Goal: Task Accomplishment & Management: Use online tool/utility

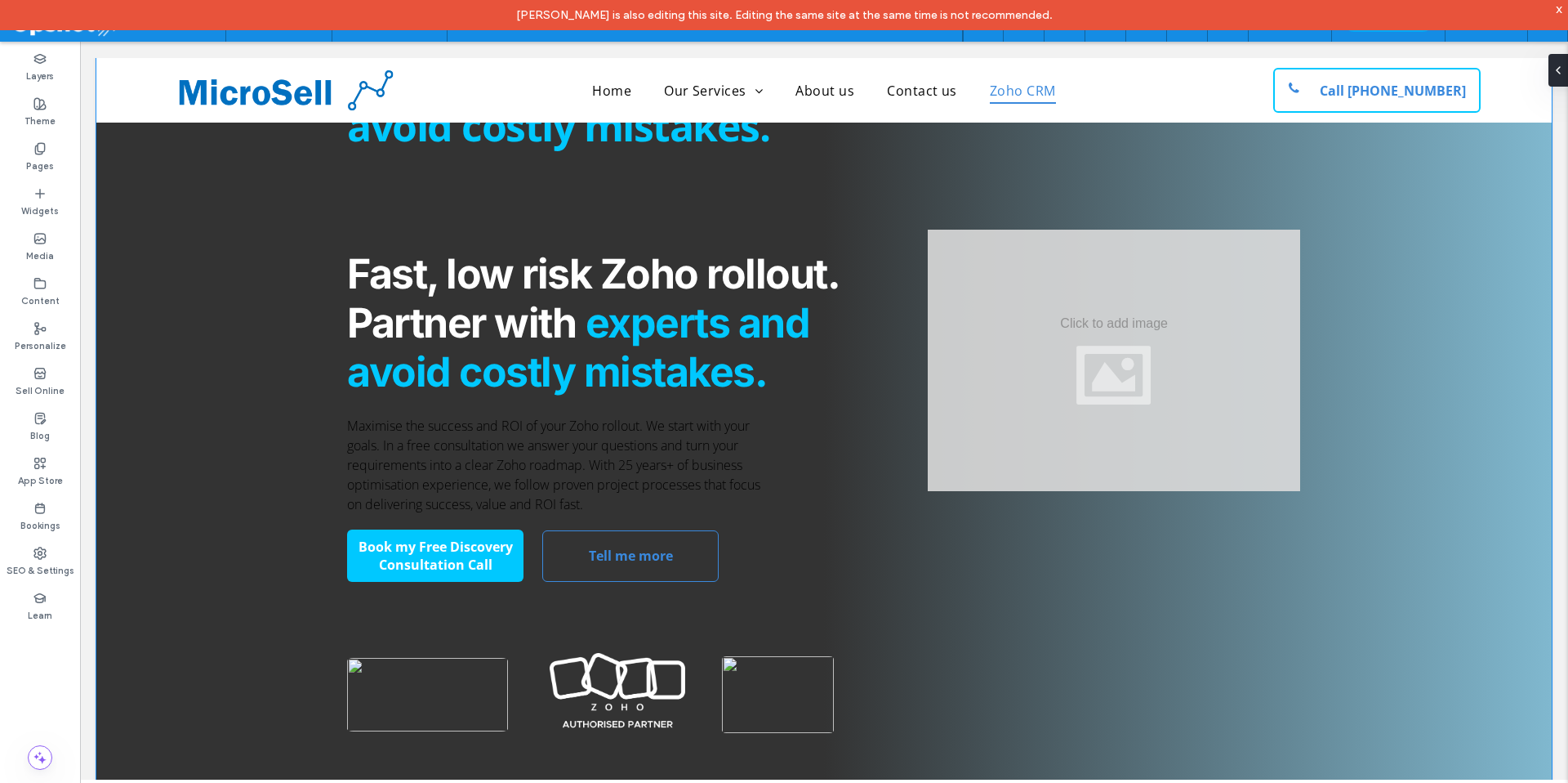
scroll to position [217, 0]
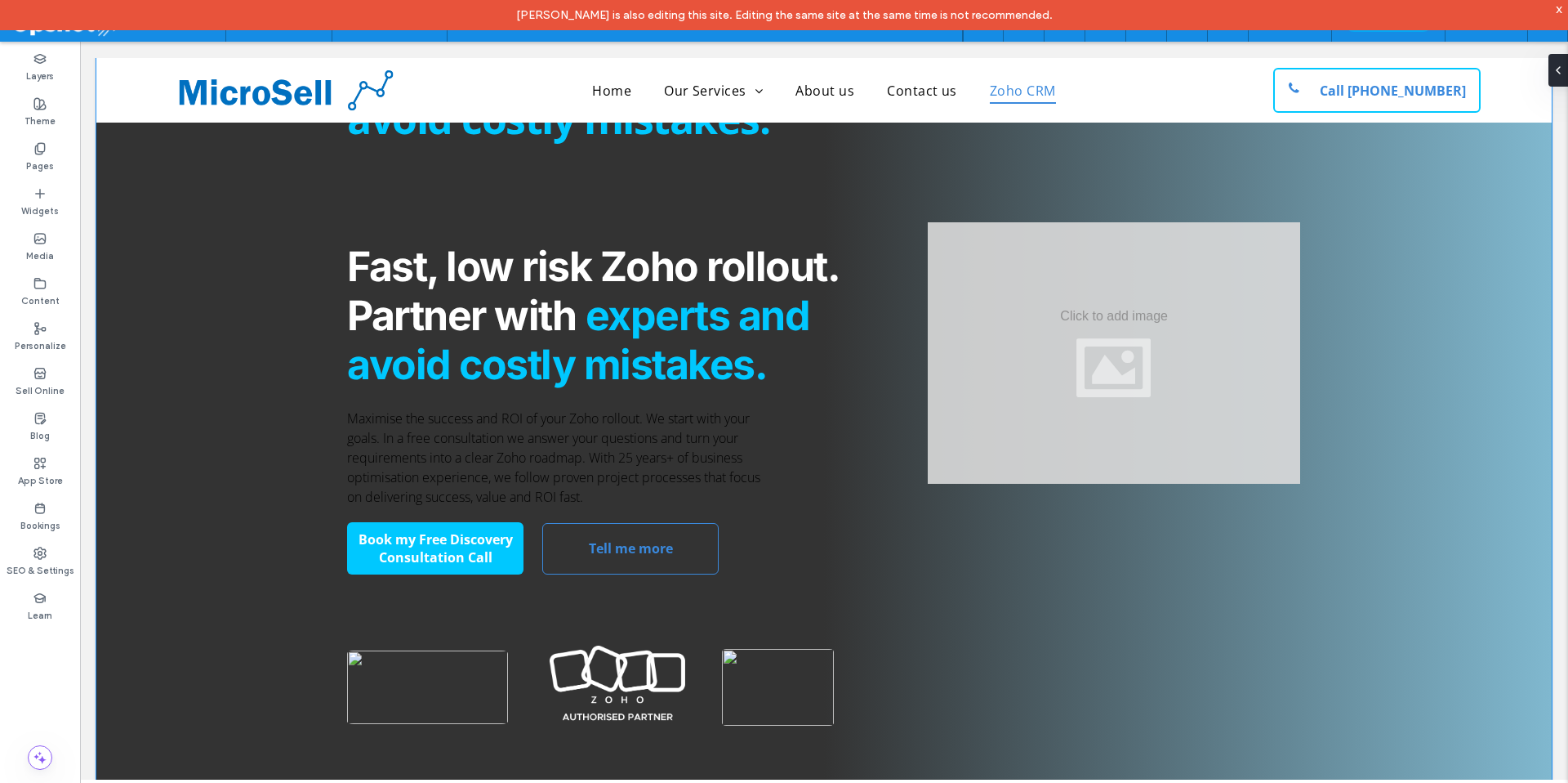
click at [900, 216] on div "Fast, low risk Zoho rollout. Partner with experts and avoid costly mistakes. Fa…" at bounding box center [823, 352] width 980 height 895
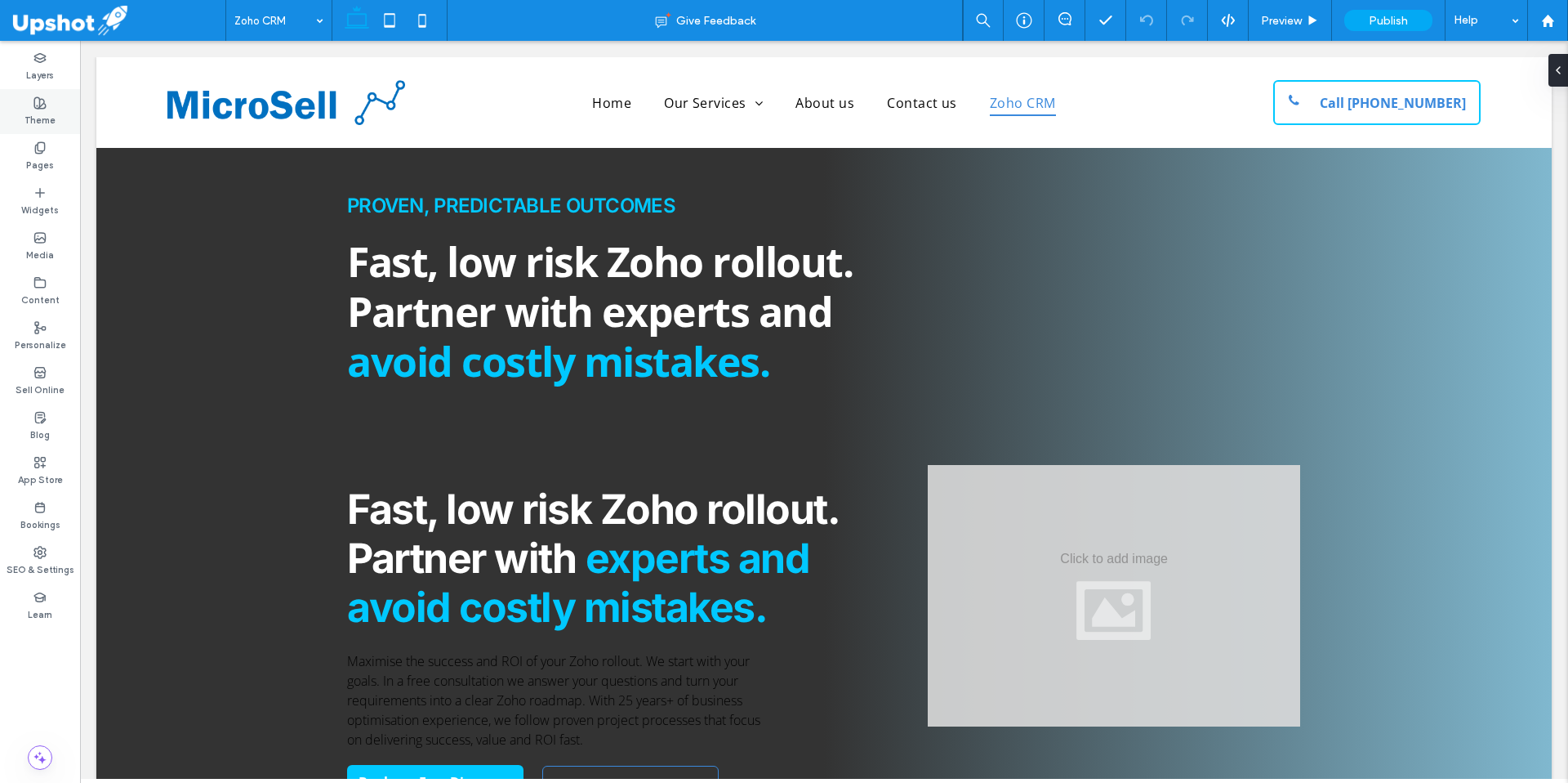
click at [44, 113] on label "Theme" at bounding box center [40, 118] width 31 height 18
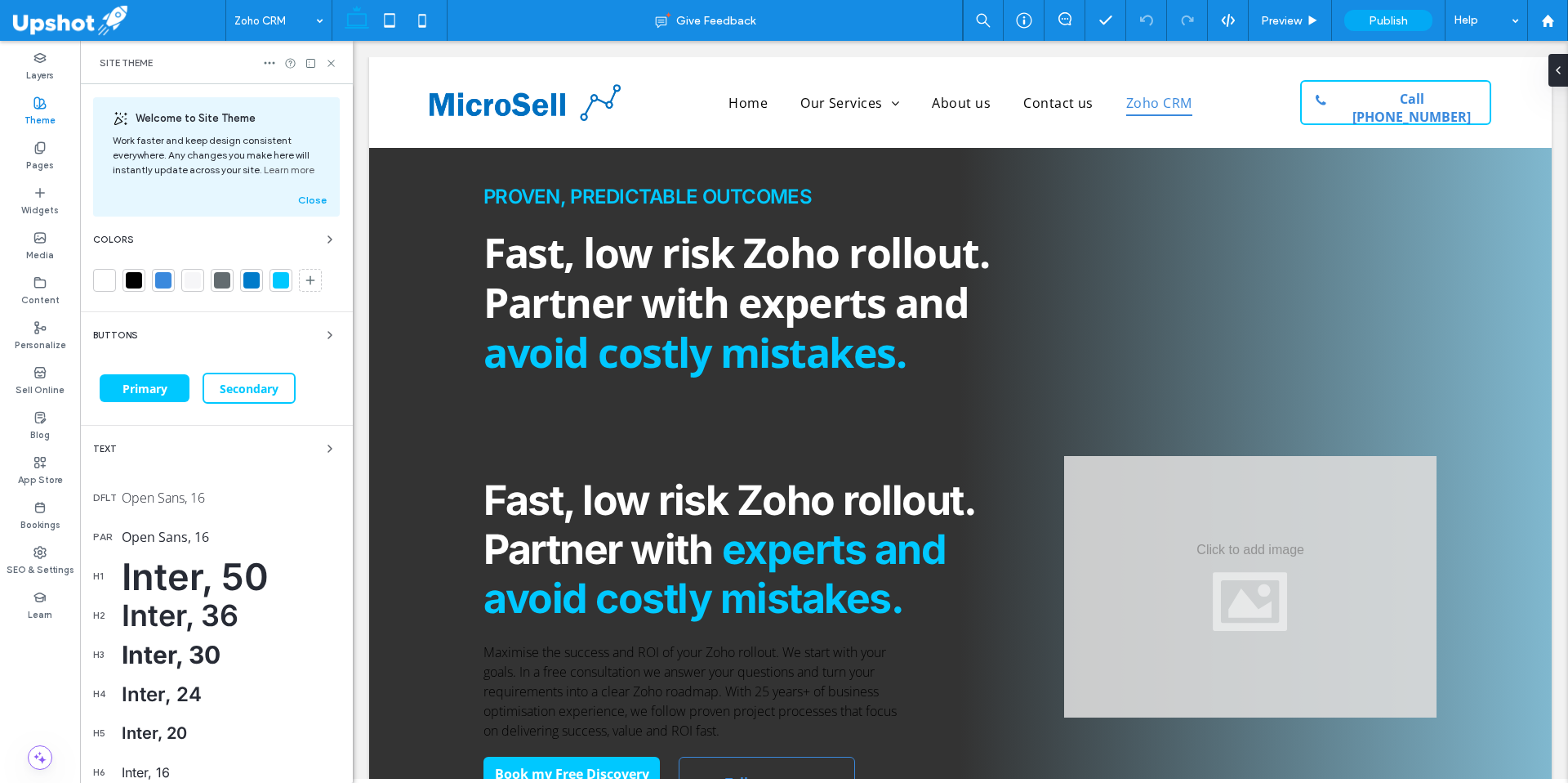
click at [166, 576] on div "Inter, 50" at bounding box center [230, 576] width 218 height 45
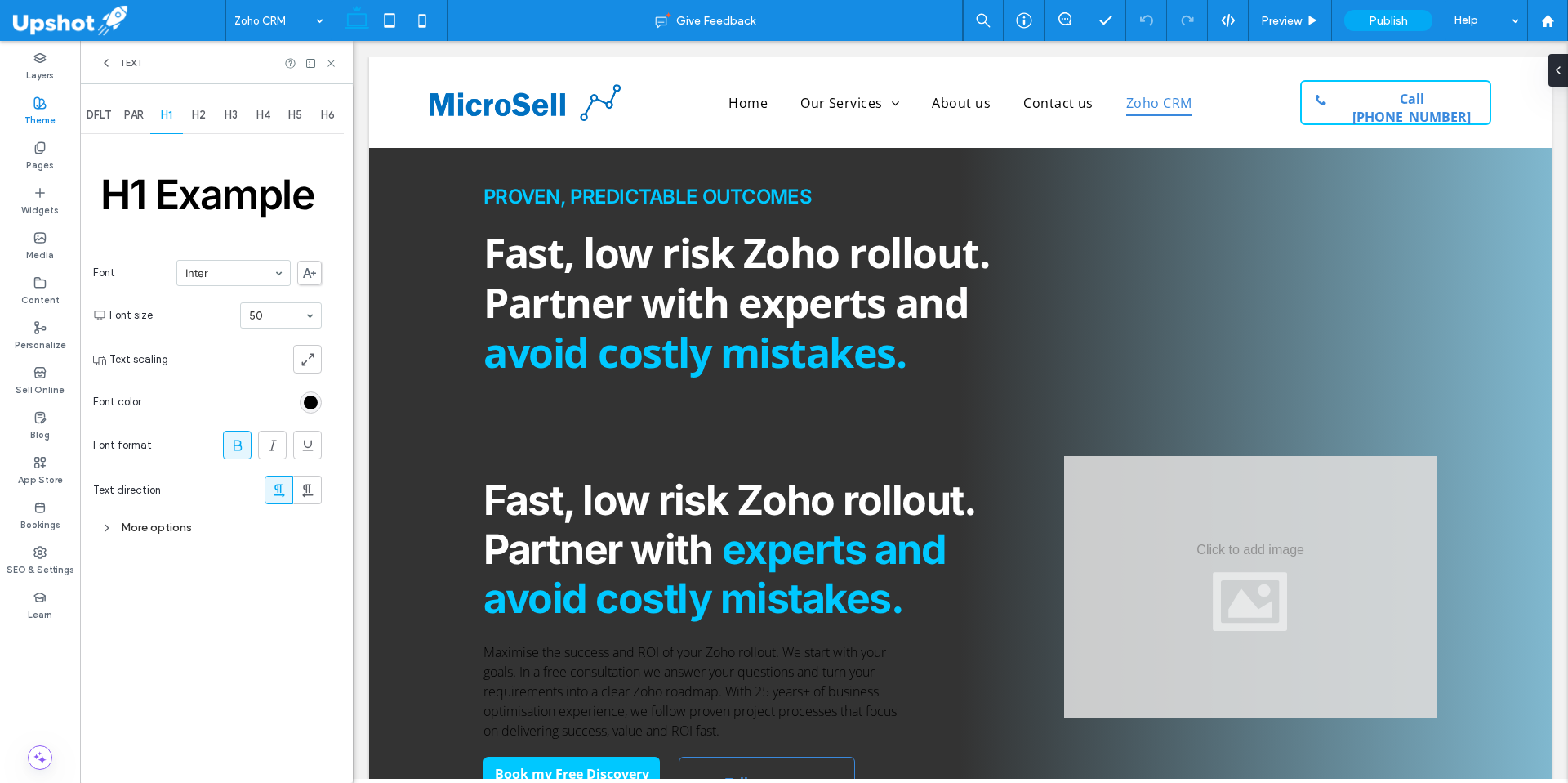
click at [144, 526] on div "More options" at bounding box center [208, 527] width 229 height 22
click at [205, 123] on div "H2" at bounding box center [200, 114] width 33 height 36
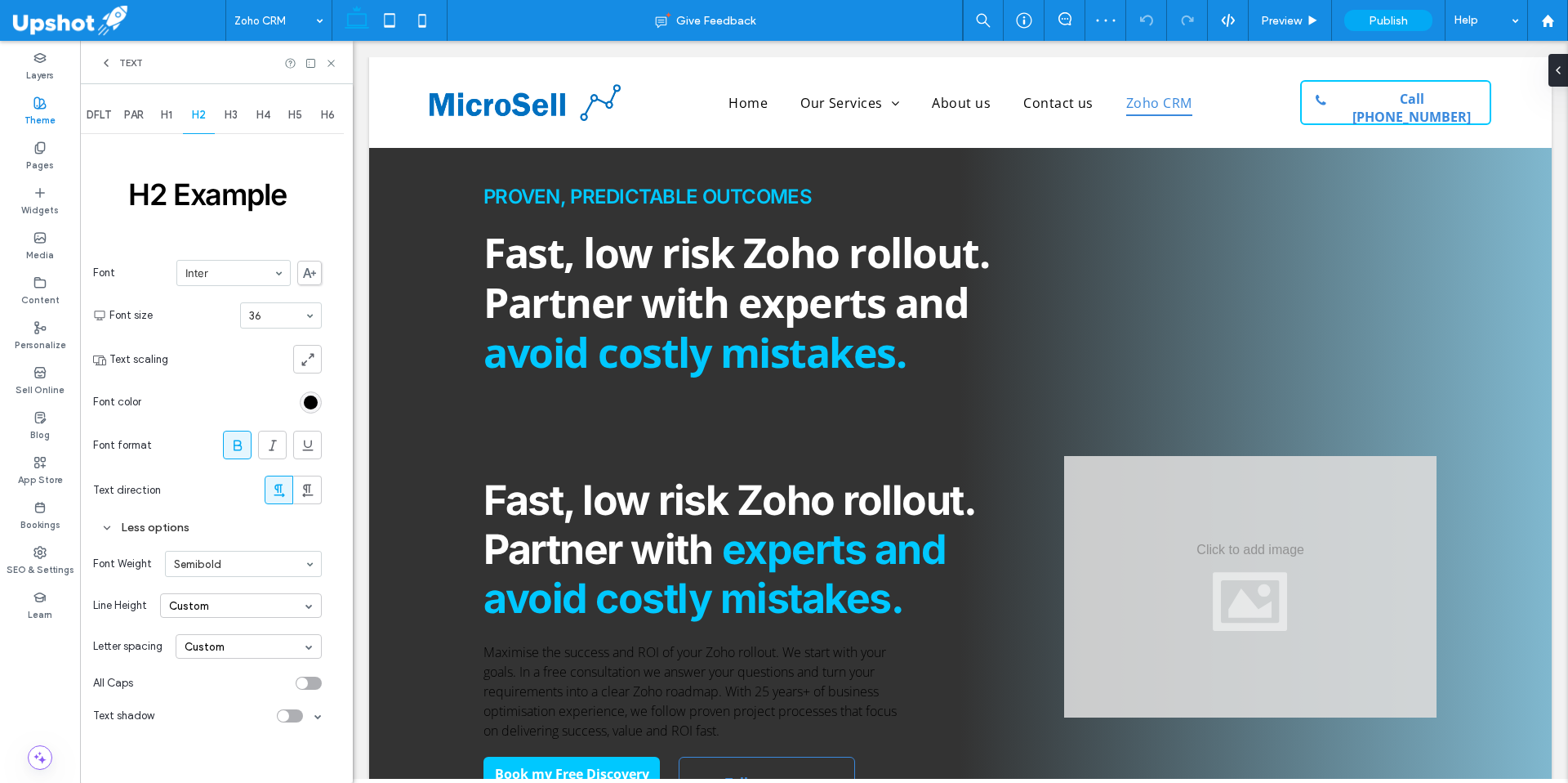
click at [229, 117] on span "H3" at bounding box center [231, 114] width 13 height 13
click at [332, 65] on icon at bounding box center [331, 63] width 13 height 13
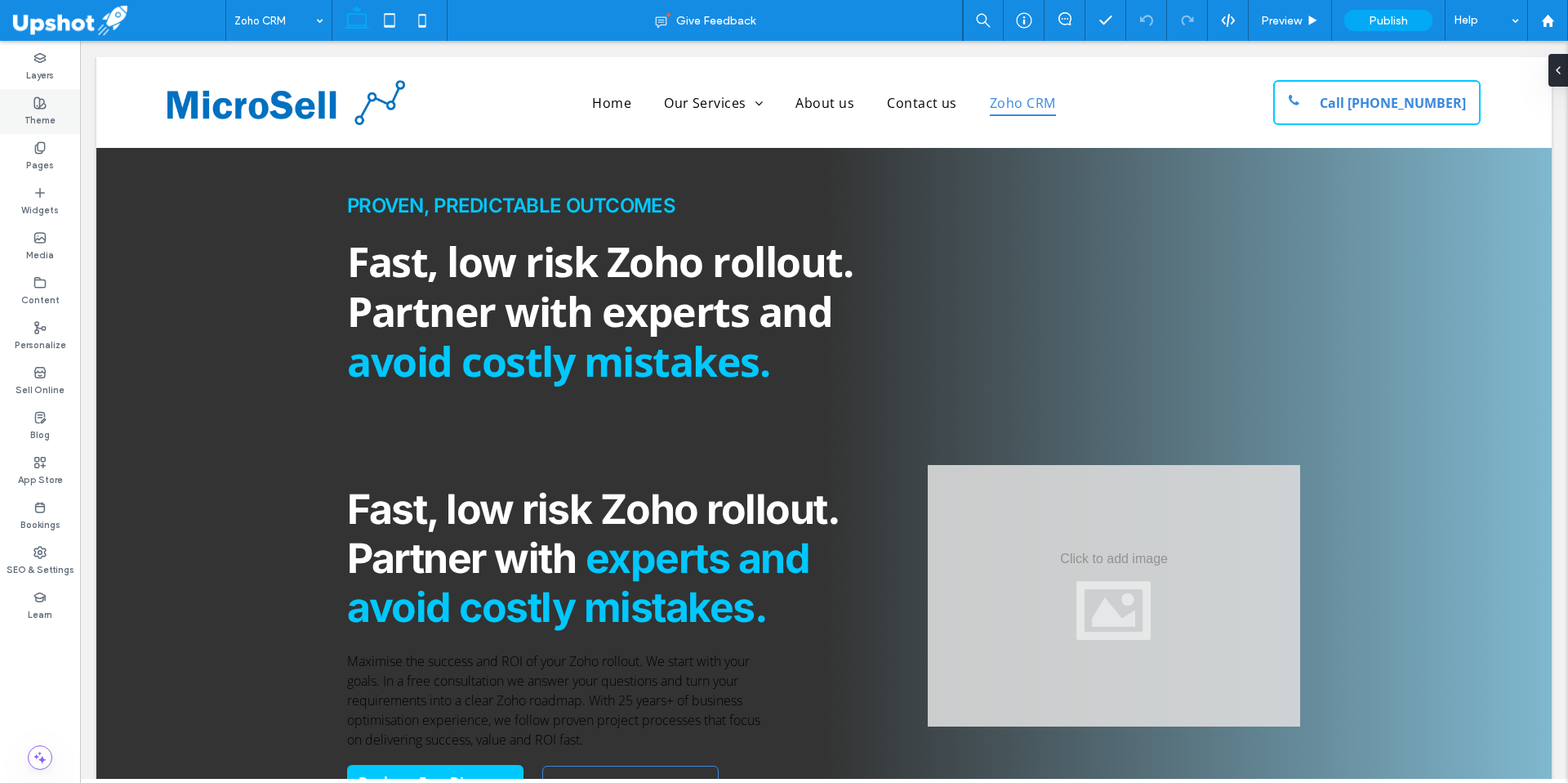
click at [44, 112] on label "Theme" at bounding box center [40, 118] width 31 height 18
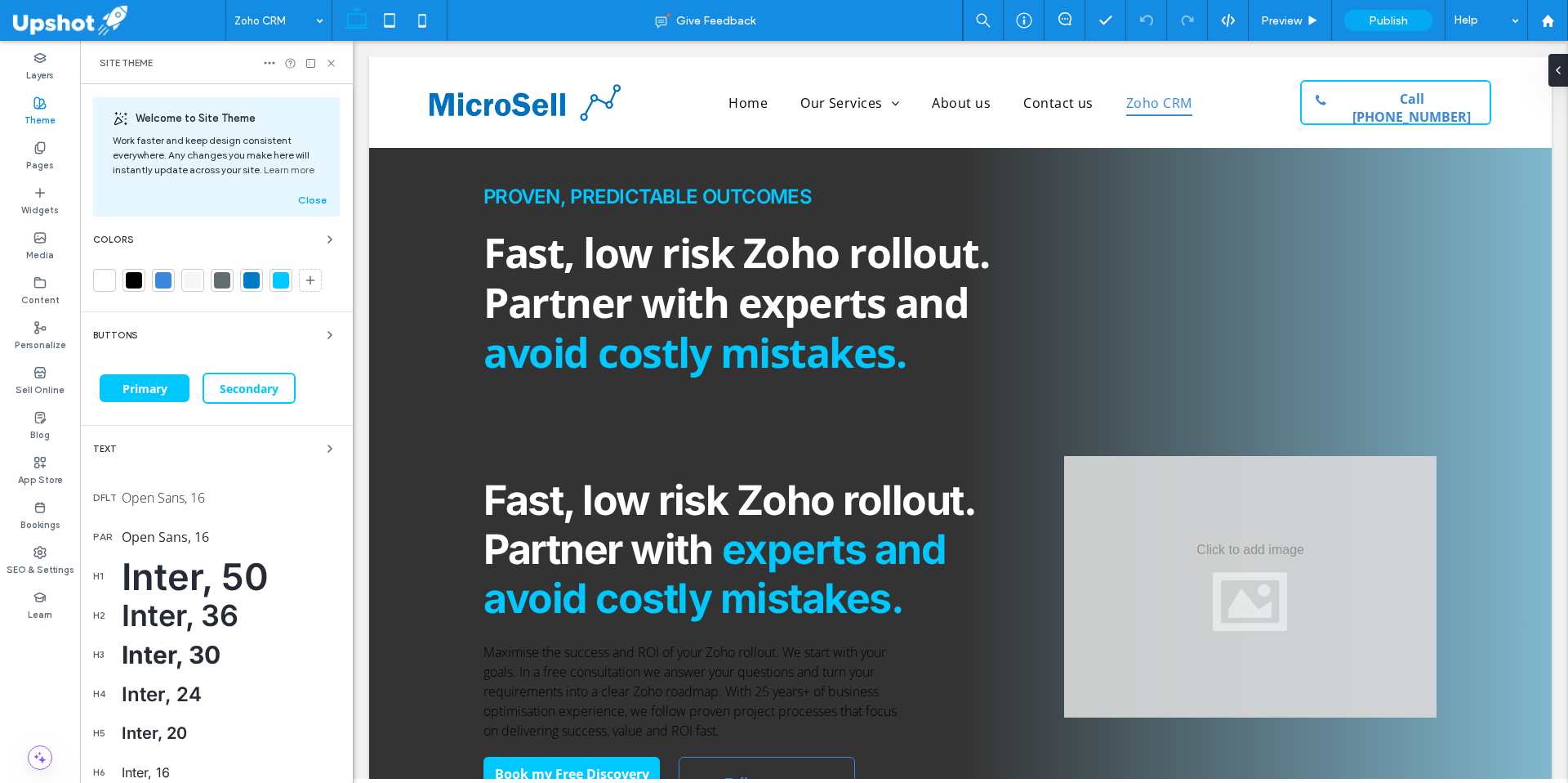
click at [151, 574] on div "Inter, 50" at bounding box center [230, 576] width 218 height 45
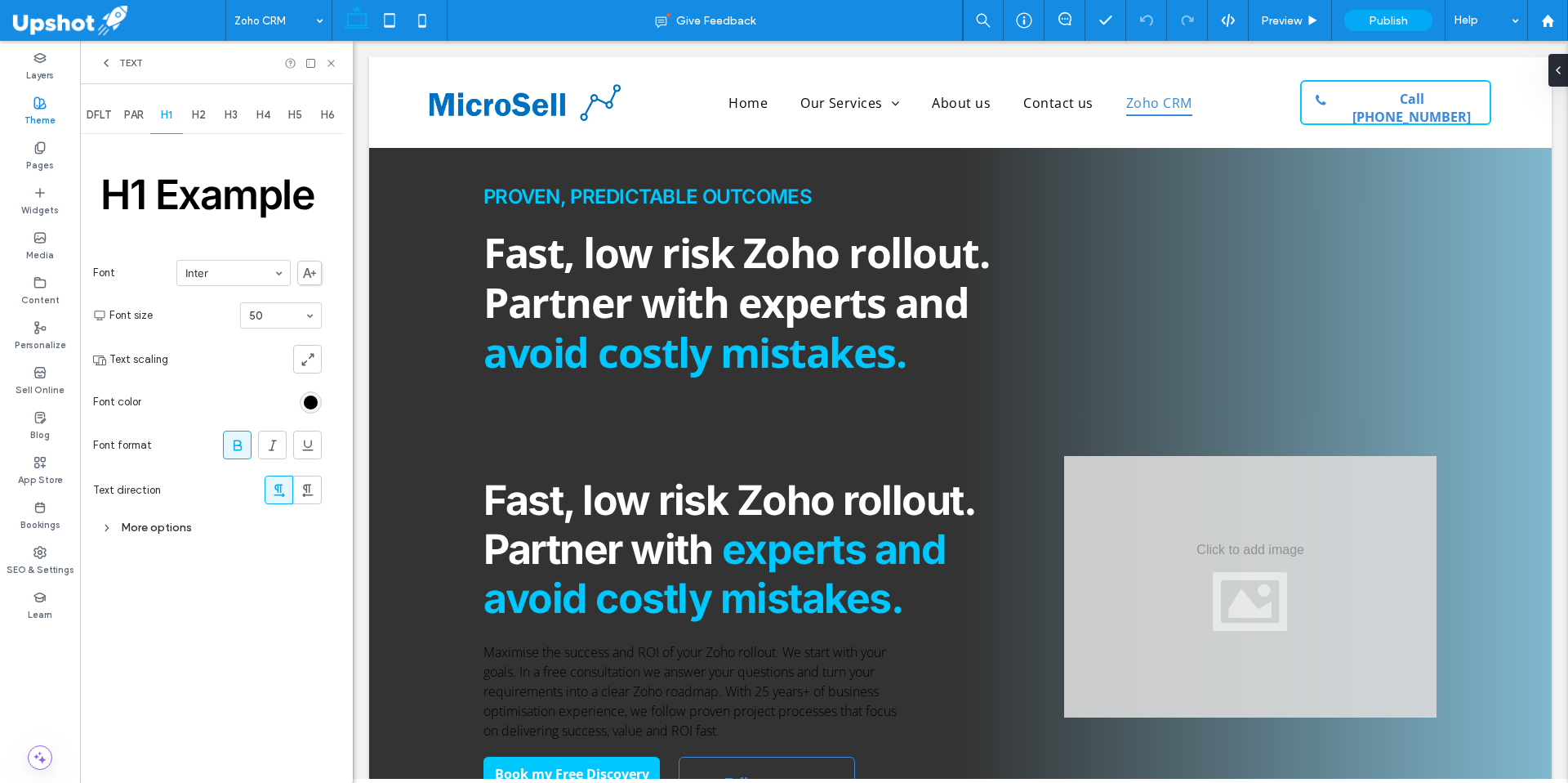
click at [169, 521] on div "More options" at bounding box center [208, 527] width 229 height 22
click at [1513, 22] on div "Help" at bounding box center [1487, 20] width 81 height 41
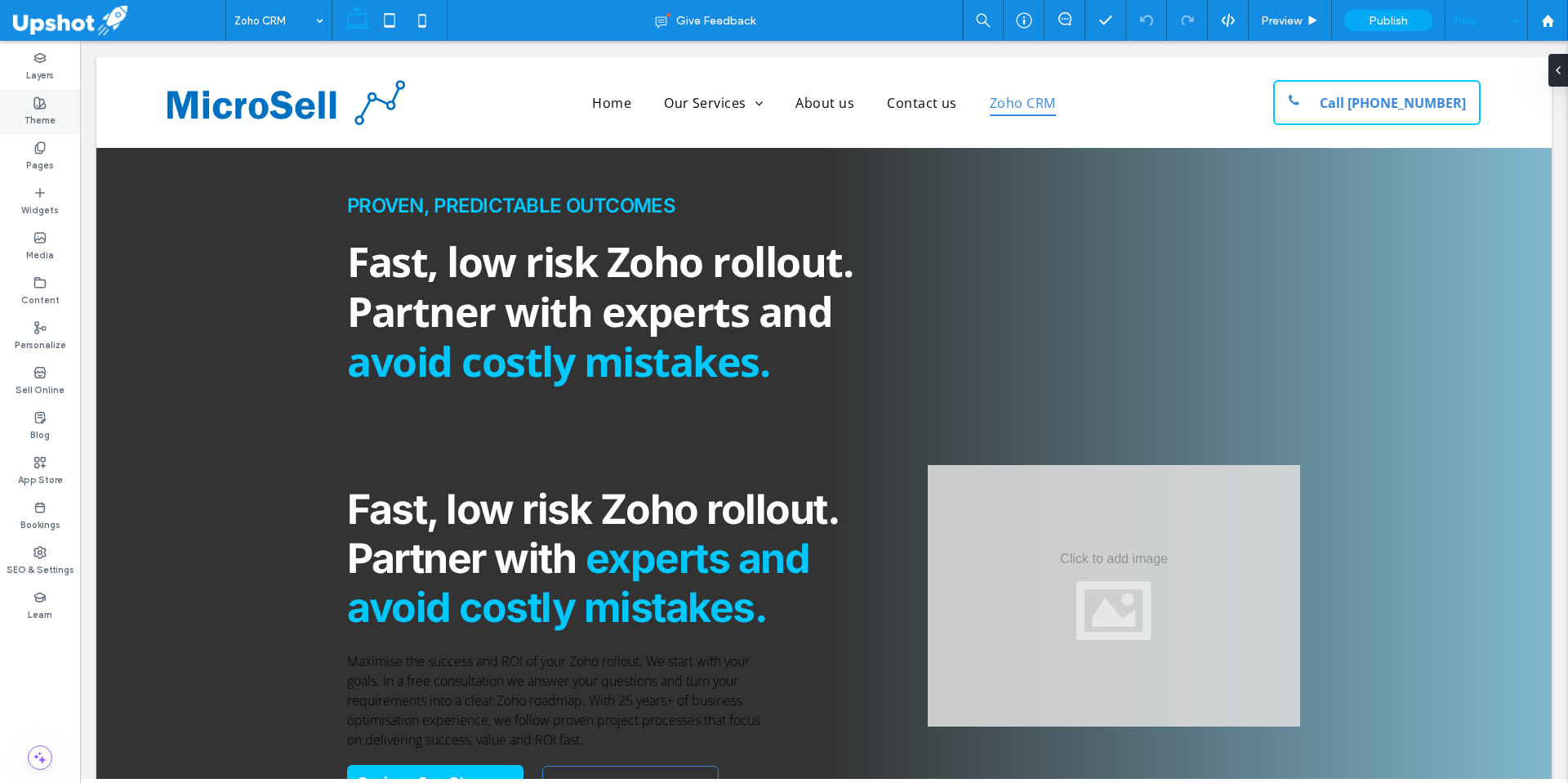
click at [36, 126] on label "Theme" at bounding box center [40, 118] width 31 height 18
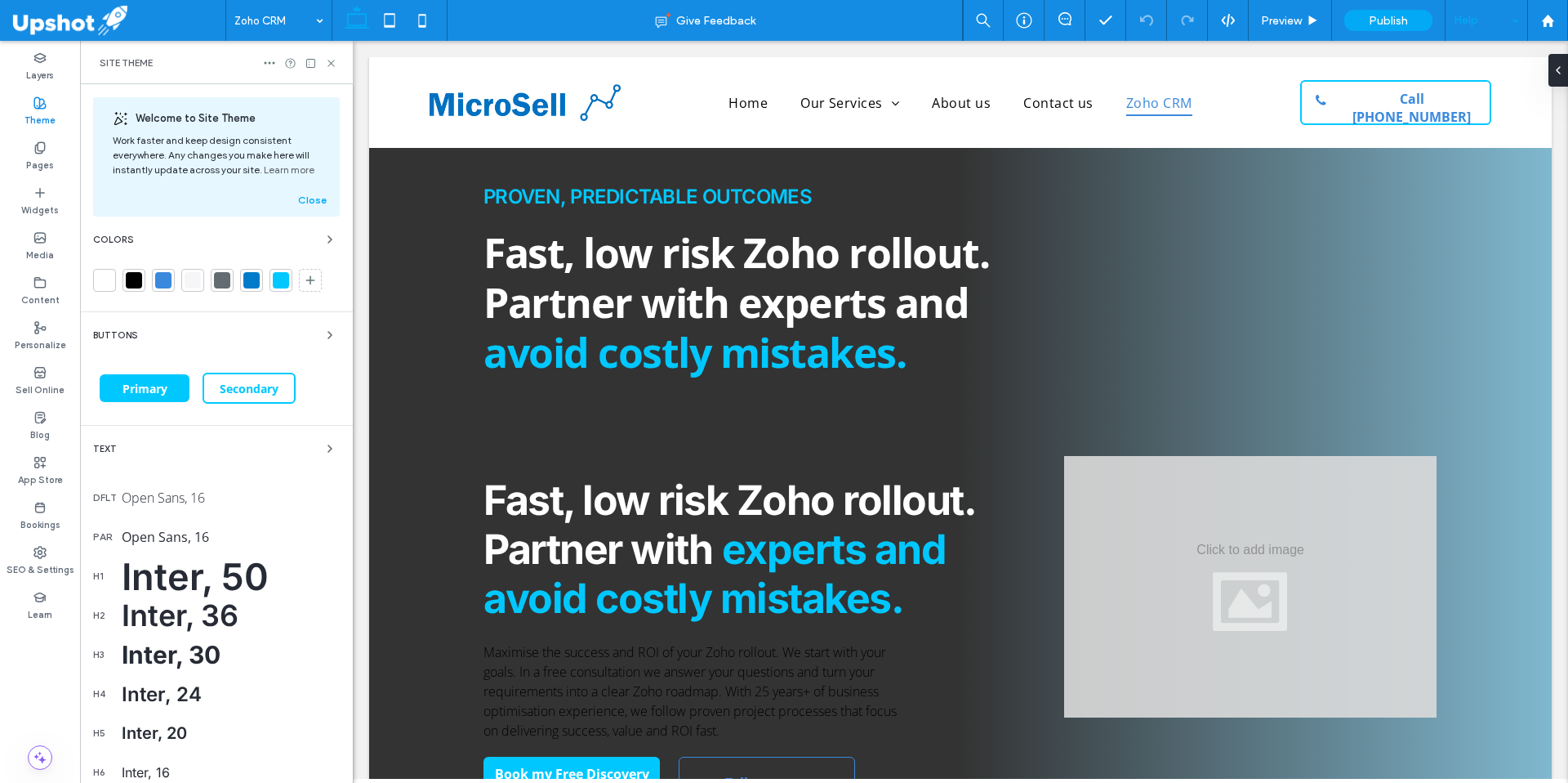
click at [159, 582] on div "Inter, 50" at bounding box center [230, 576] width 218 height 45
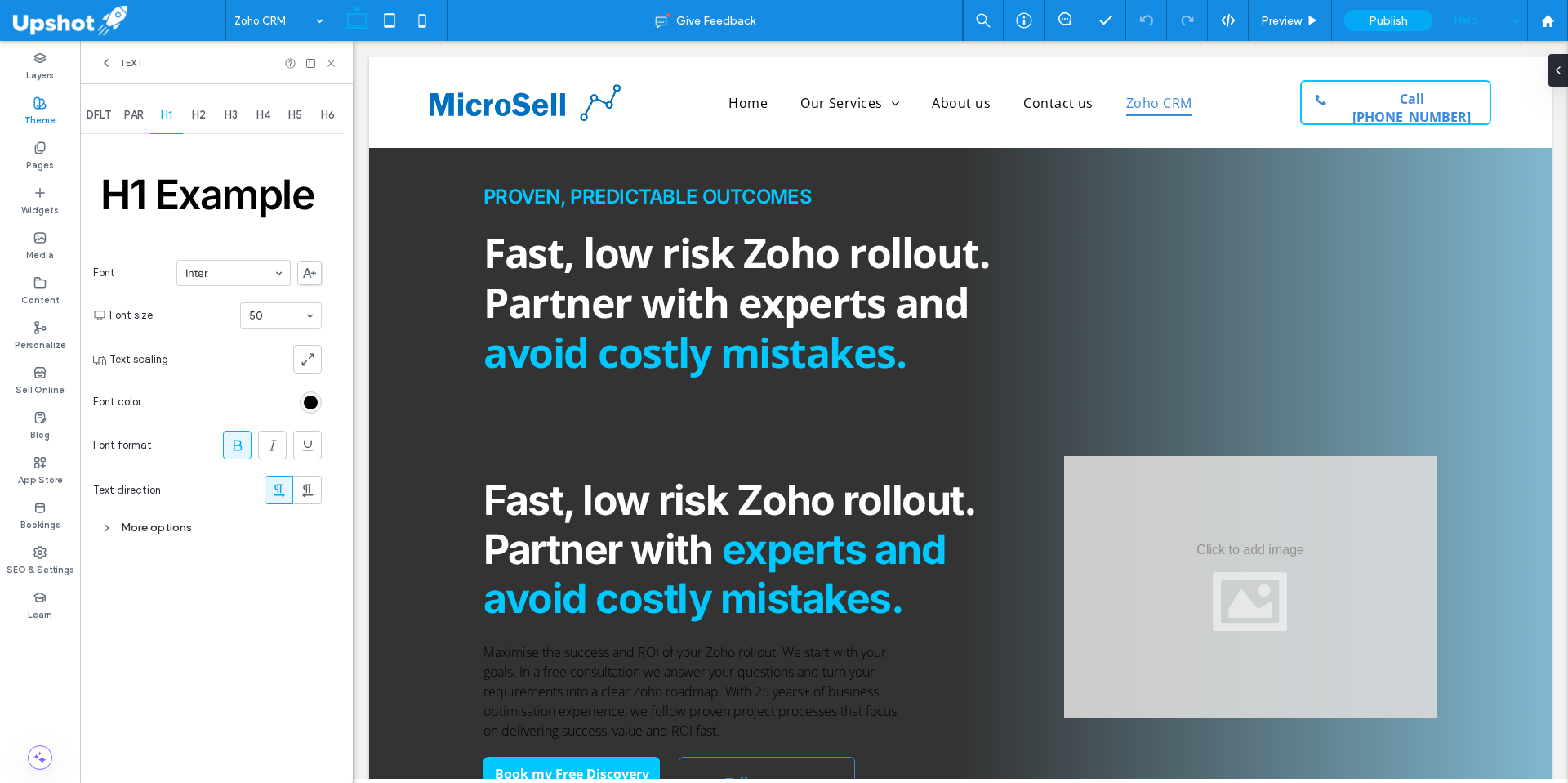
click at [165, 522] on div "More options" at bounding box center [208, 527] width 229 height 22
click at [104, 64] on icon at bounding box center [106, 62] width 13 height 13
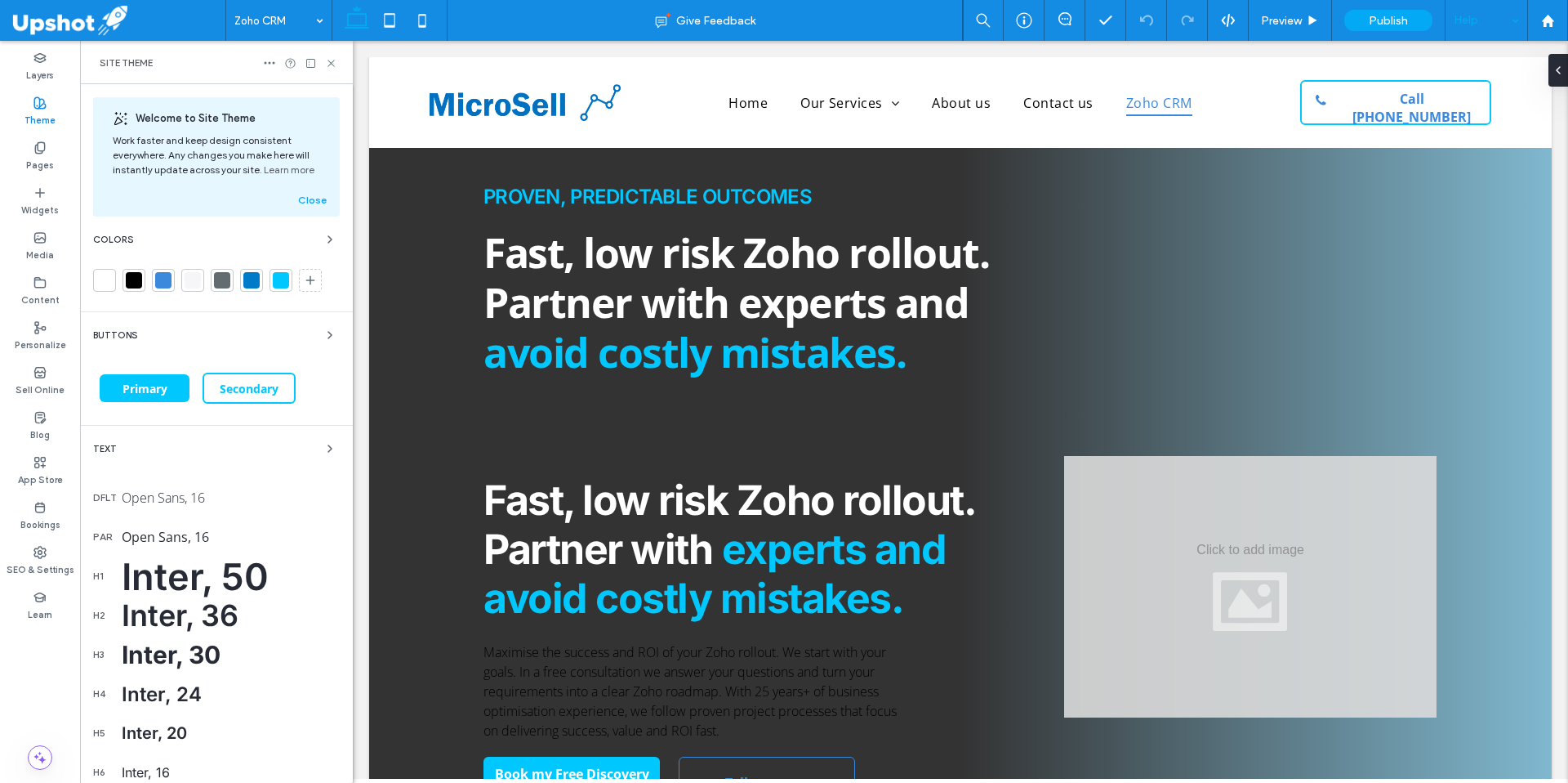
click at [157, 586] on div "Inter, 50" at bounding box center [230, 576] width 218 height 45
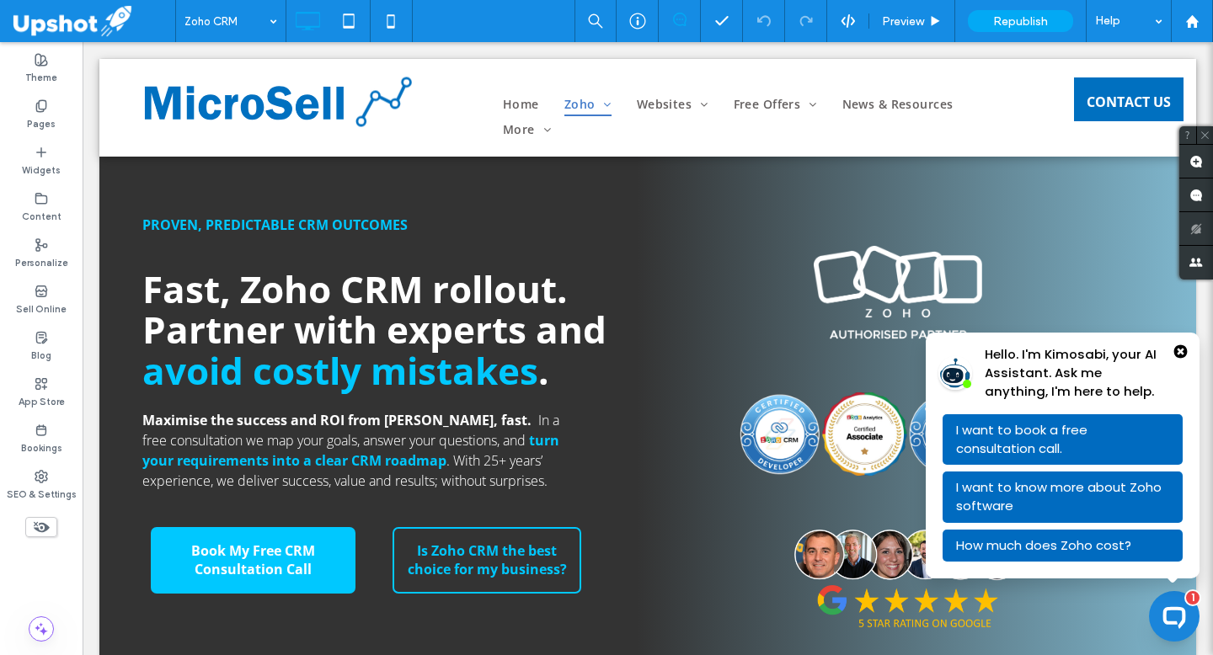
click at [1174, 352] on icon "Close Popup Bubble" at bounding box center [1180, 350] width 13 height 13
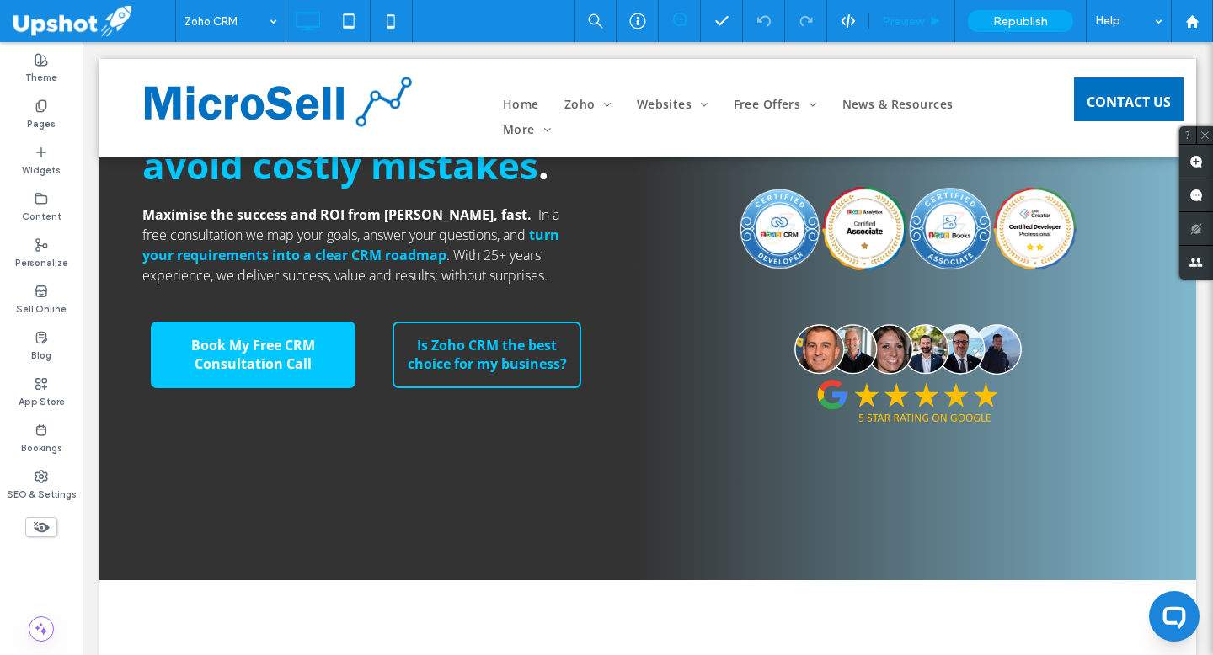
scroll to position [102, 0]
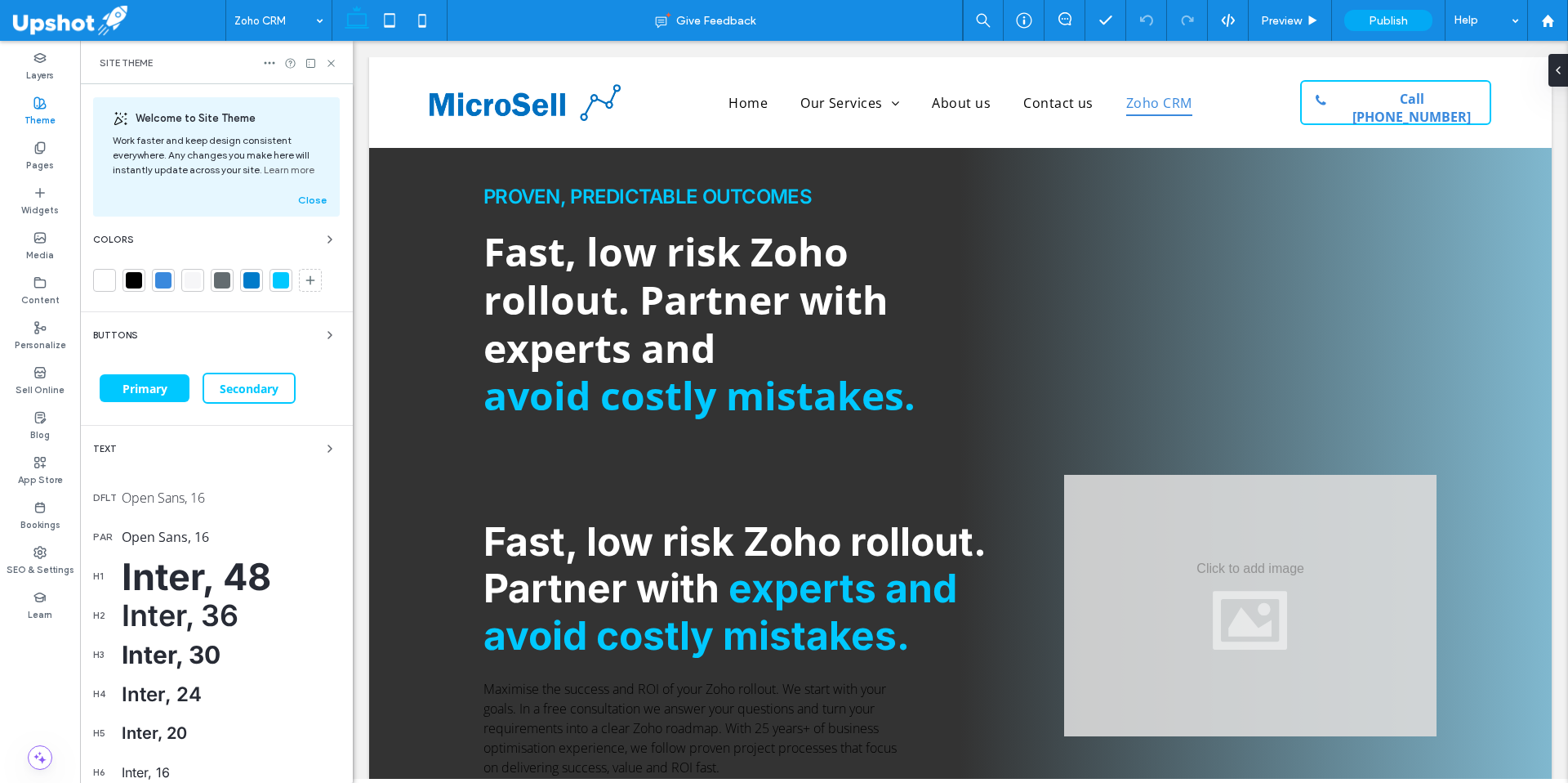
click at [163, 569] on div "Inter, 48" at bounding box center [230, 576] width 218 height 45
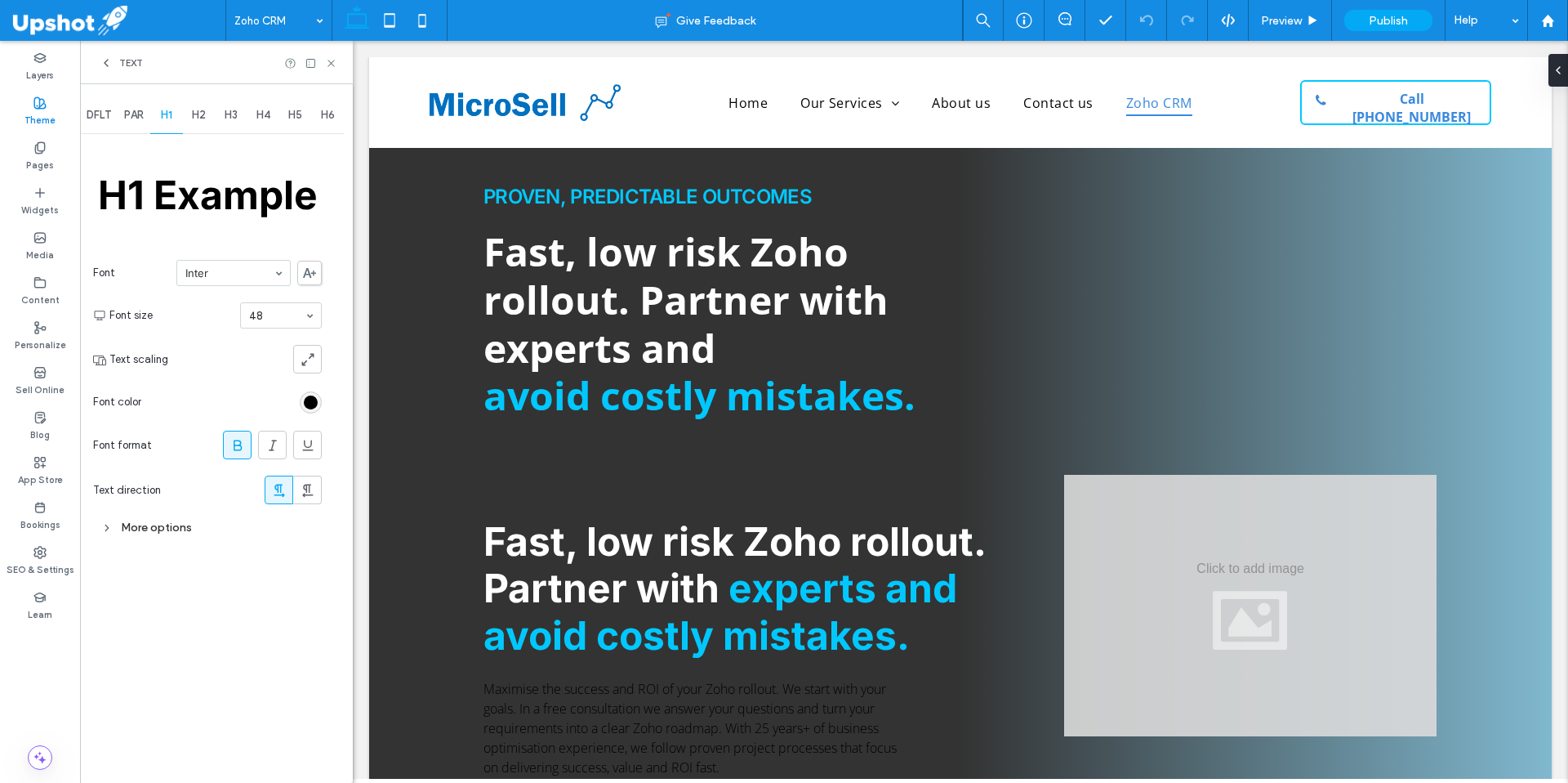
click at [154, 534] on div "More options" at bounding box center [208, 527] width 229 height 22
click at [201, 119] on span "H2" at bounding box center [199, 114] width 14 height 13
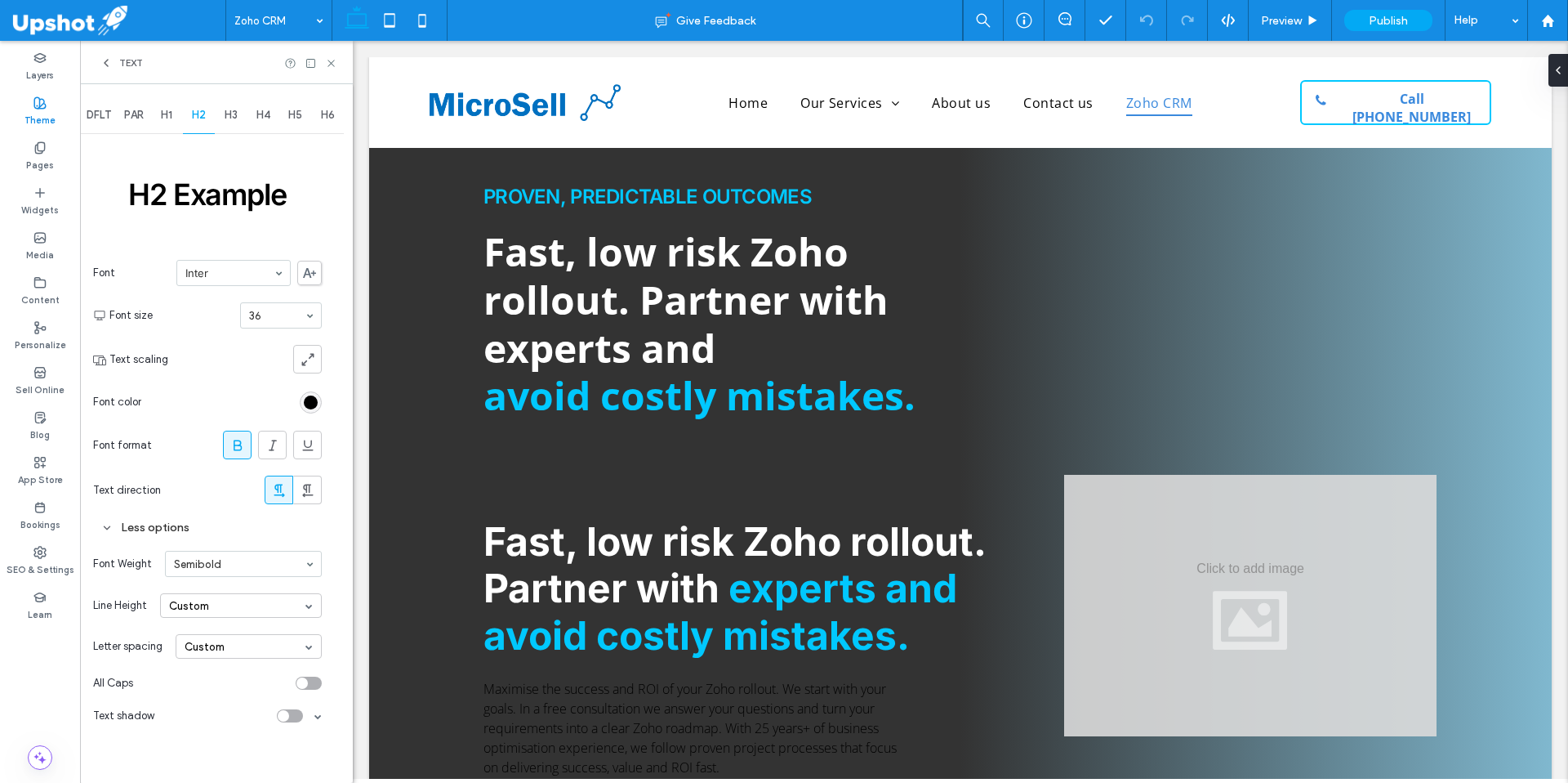
click at [231, 117] on span "H3" at bounding box center [231, 114] width 13 height 13
click at [164, 112] on span "H1" at bounding box center [167, 114] width 12 height 13
click at [334, 60] on use at bounding box center [331, 62] width 7 height 7
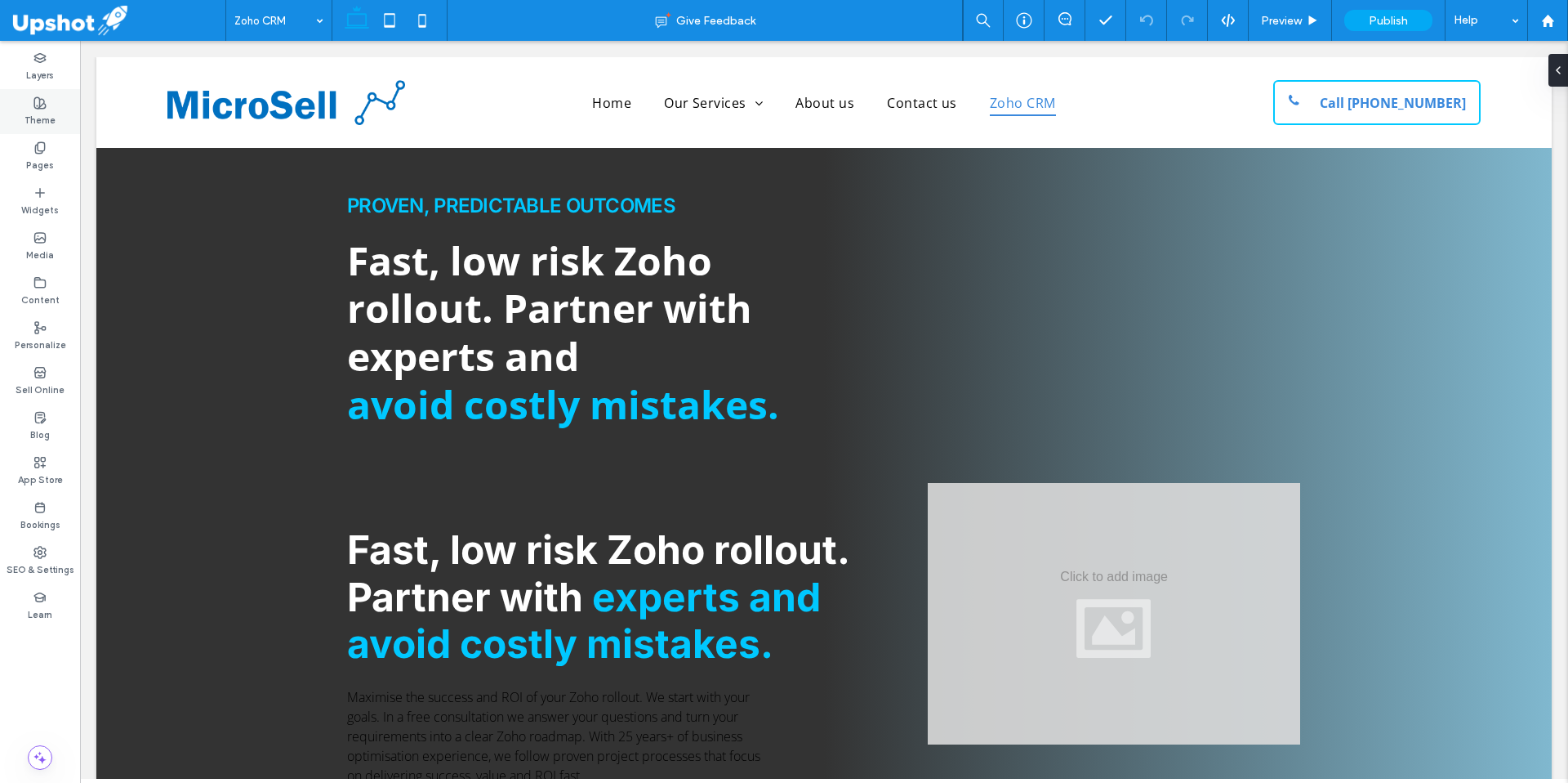
click at [40, 100] on icon at bounding box center [40, 102] width 13 height 13
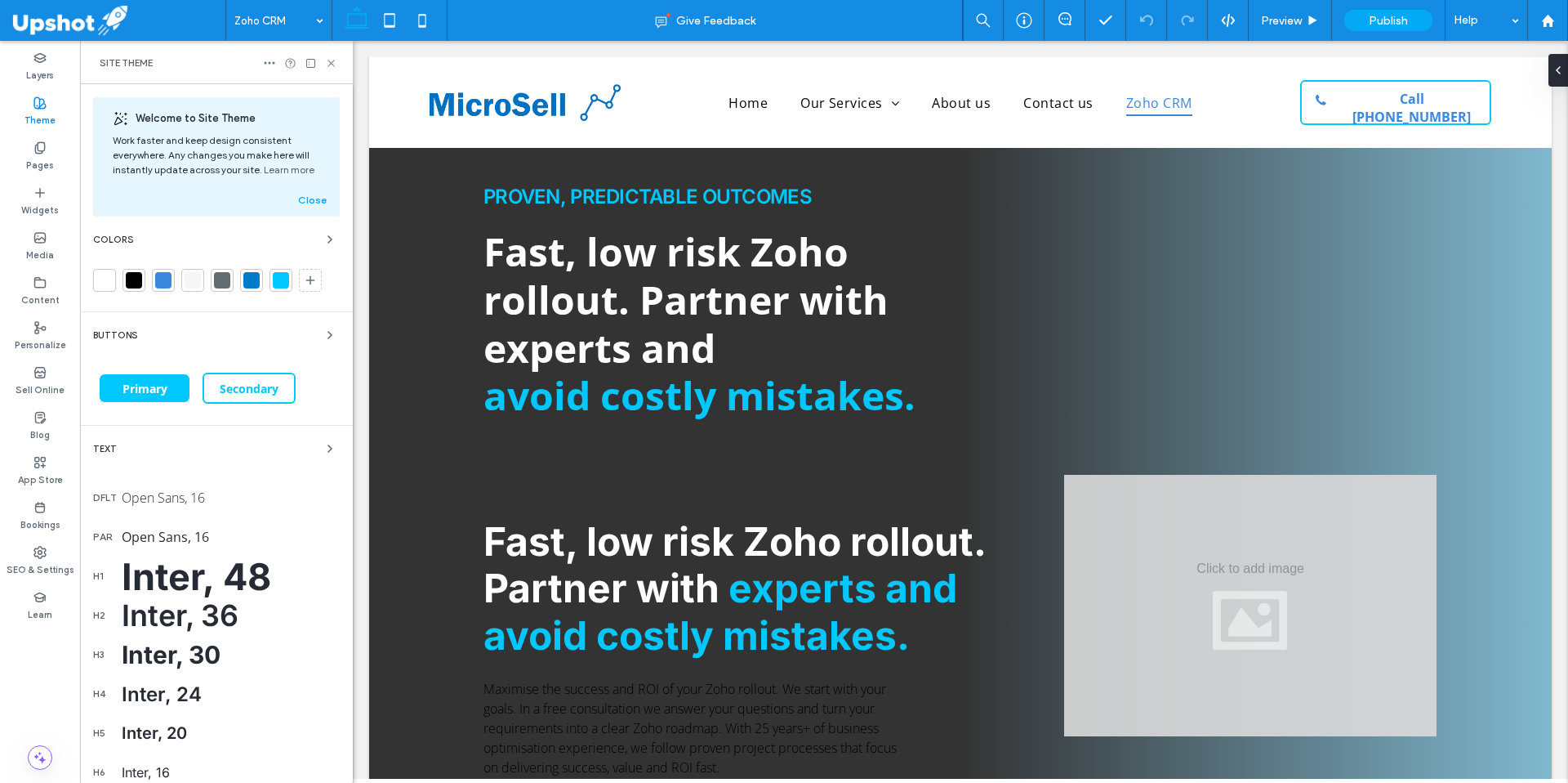
click at [142, 586] on div "Inter, 48" at bounding box center [230, 576] width 218 height 45
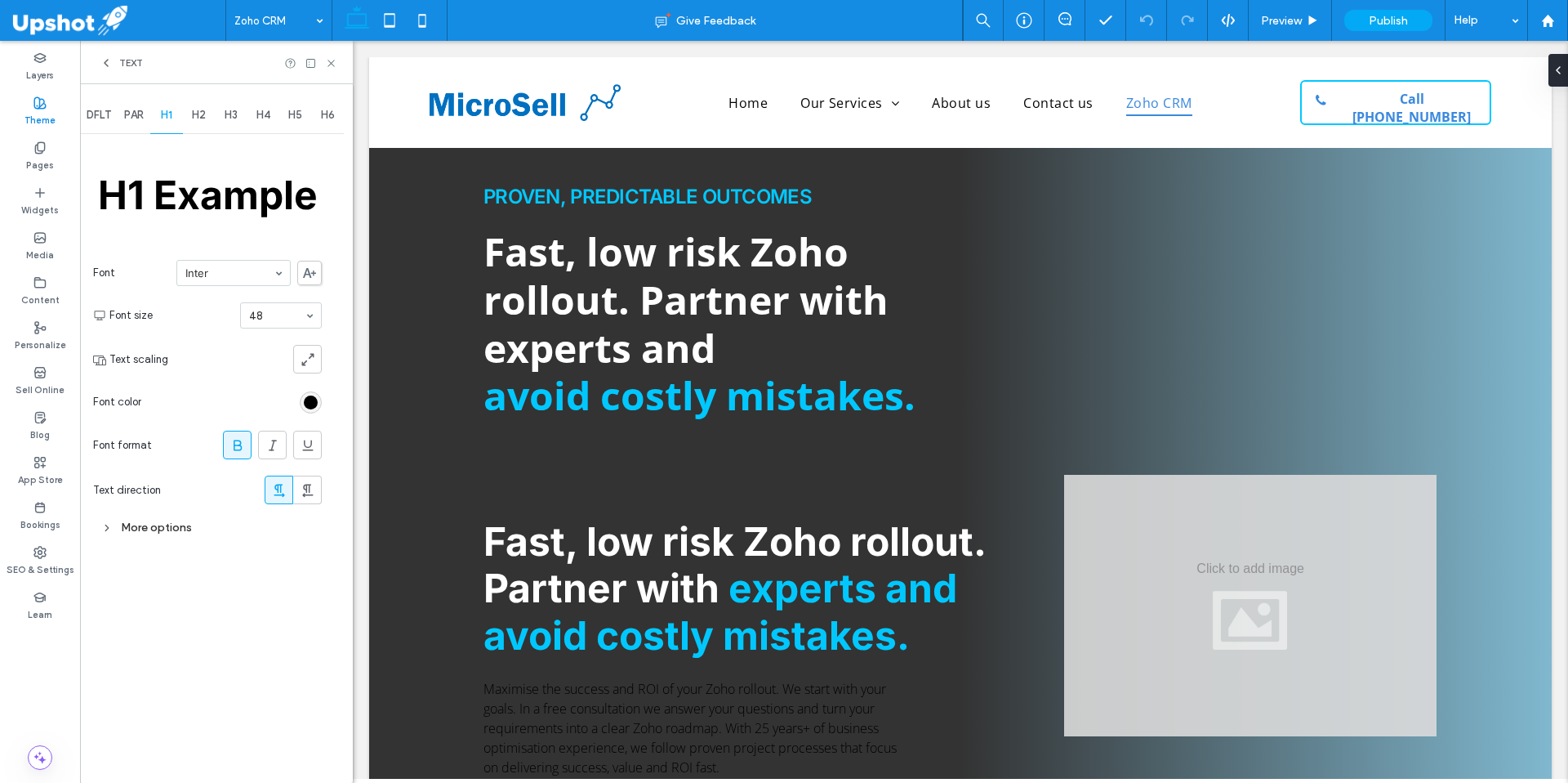
click at [131, 527] on div "More options" at bounding box center [208, 527] width 229 height 22
